Goal: Task Accomplishment & Management: Use online tool/utility

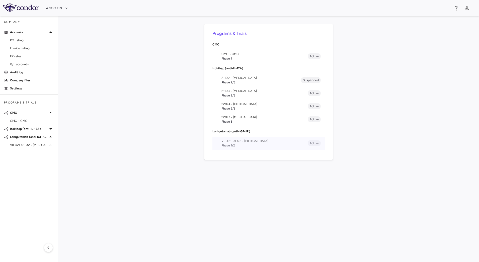
click at [218, 146] on li "VB-421-01-02 • [MEDICAL_DATA] Phase 1/2 Active" at bounding box center [268, 142] width 112 height 13
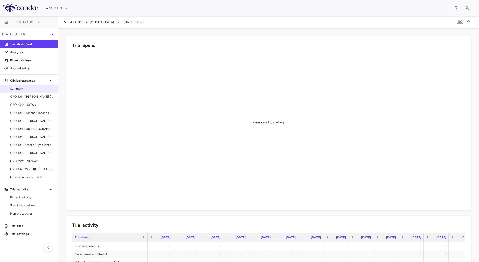
click at [26, 90] on span "Summary" at bounding box center [32, 88] width 44 height 5
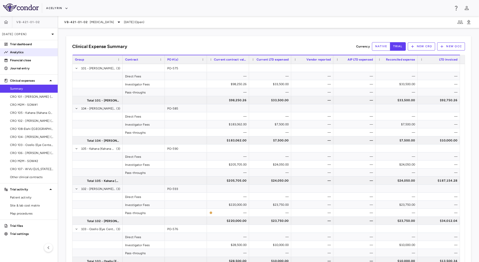
click at [34, 50] on p "Analytics" at bounding box center [32, 52] width 44 height 5
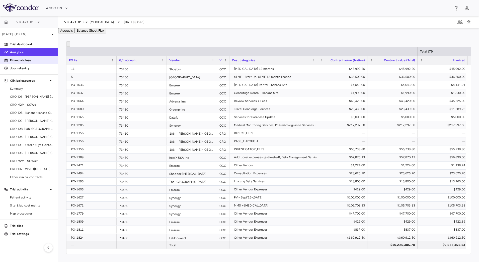
click at [21, 62] on p "Financial close" at bounding box center [32, 60] width 44 height 5
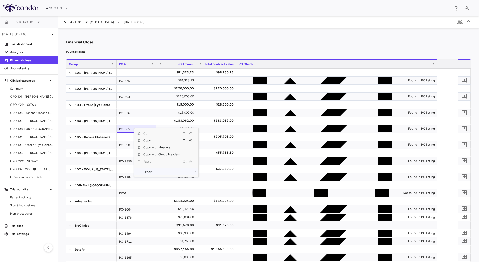
click at [168, 175] on span "Export" at bounding box center [161, 171] width 42 height 7
click at [222, 177] on span "CSV Export" at bounding box center [215, 173] width 24 height 7
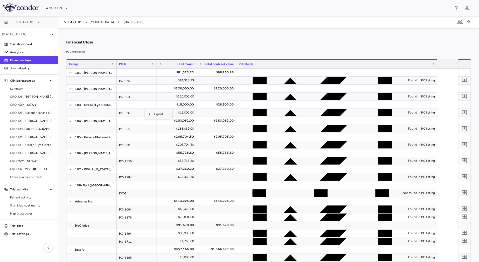
click at [172, 118] on div "Export" at bounding box center [158, 114] width 27 height 10
click at [166, 117] on span "Export" at bounding box center [158, 113] width 15 height 7
click at [201, 119] on span "CSV Export" at bounding box center [190, 115] width 24 height 7
